Goal: Task Accomplishment & Management: Manage account settings

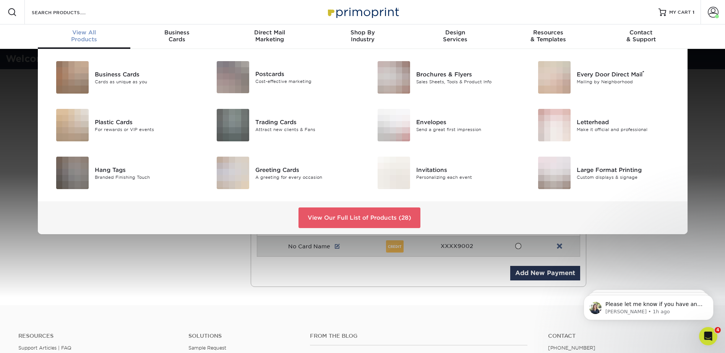
click at [90, 39] on div "View All Products" at bounding box center [84, 36] width 93 height 14
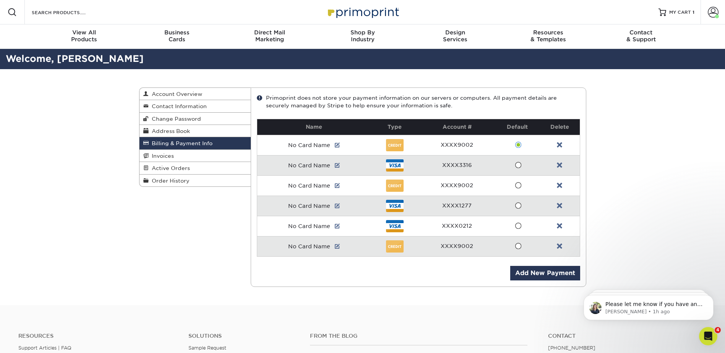
click at [667, 243] on div "Billing & Payment Info Account Overview Contact Information Change Password Add…" at bounding box center [362, 187] width 725 height 236
click at [690, 16] on link "MY CART 1" at bounding box center [677, 12] width 36 height 24
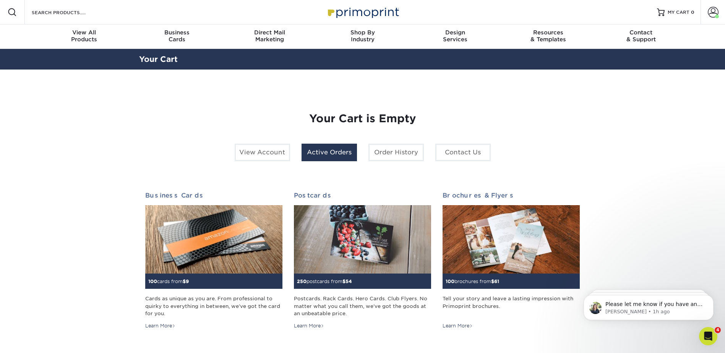
click at [319, 158] on link "Active Orders" at bounding box center [329, 153] width 55 height 18
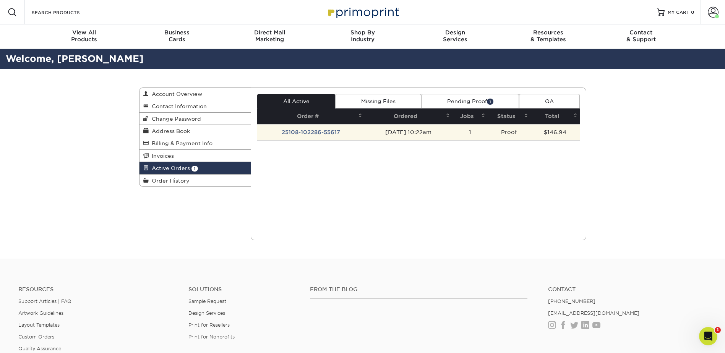
click at [429, 135] on td "[DATE] 10:22am" at bounding box center [409, 132] width 88 height 16
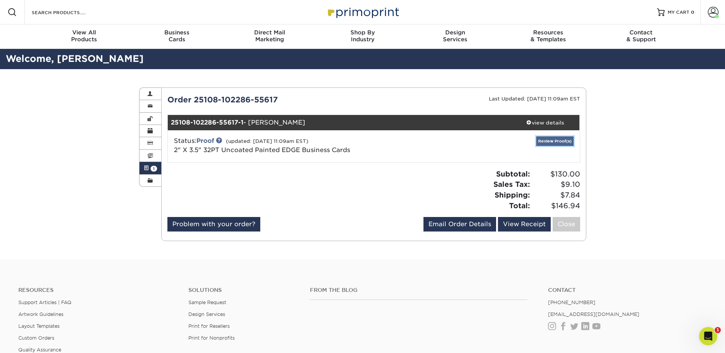
click at [549, 140] on link "Review Proof(s)" at bounding box center [555, 142] width 37 height 10
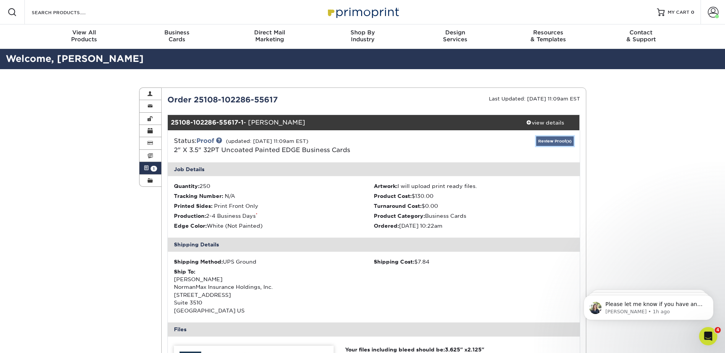
click at [553, 142] on link "Review Proof(s)" at bounding box center [555, 142] width 37 height 10
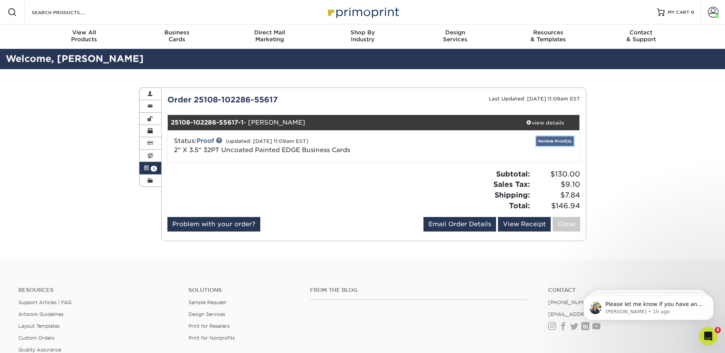
click at [553, 142] on link "Review Proof(s)" at bounding box center [555, 142] width 37 height 10
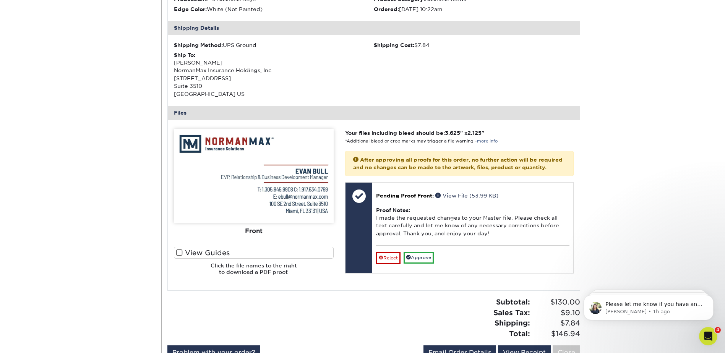
scroll to position [229, 0]
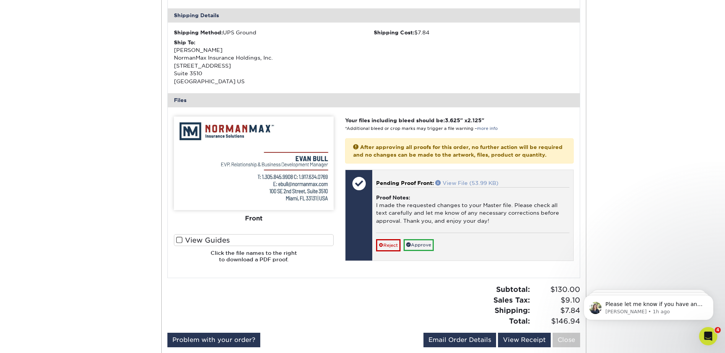
click at [457, 186] on link "View File (53.99 KB)" at bounding box center [467, 183] width 63 height 6
click at [388, 252] on link "Reject" at bounding box center [388, 245] width 24 height 12
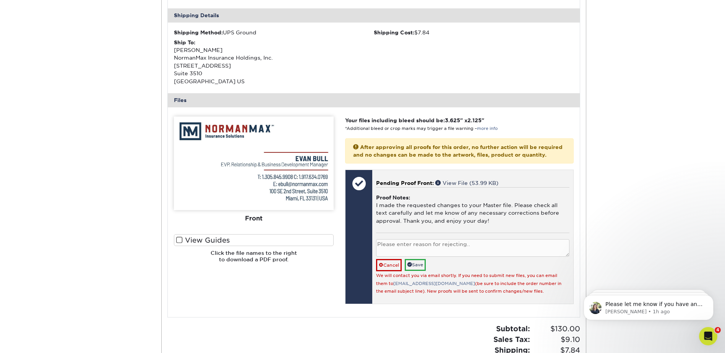
click at [394, 257] on textarea at bounding box center [472, 248] width 193 height 18
click at [486, 253] on textarea "Please move [PERSON_NAME] to the left" at bounding box center [472, 248] width 193 height 18
type textarea "Please move [PERSON_NAME] to the left and Title should be in 2 lines, Developme…"
click at [416, 271] on link "Save" at bounding box center [415, 265] width 21 height 12
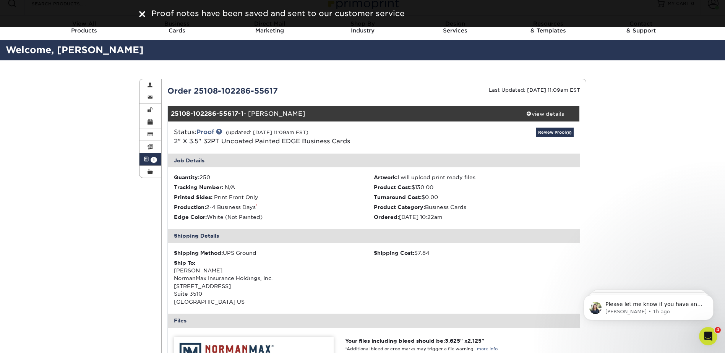
scroll to position [0, 0]
